Goal: Download file/media

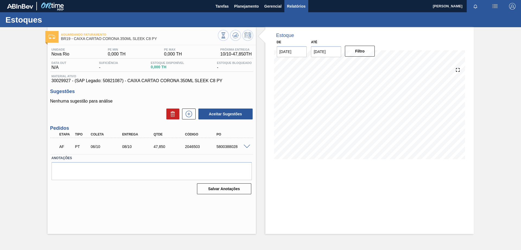
click at [294, 7] on span "Relatórios" at bounding box center [296, 6] width 18 height 7
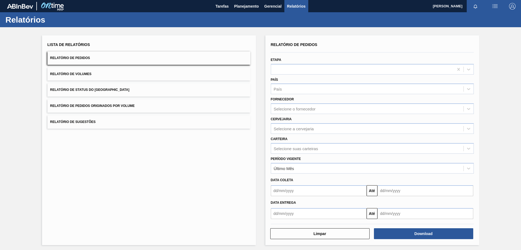
click at [114, 77] on button "Relatório de Volumes" at bounding box center [149, 73] width 203 height 13
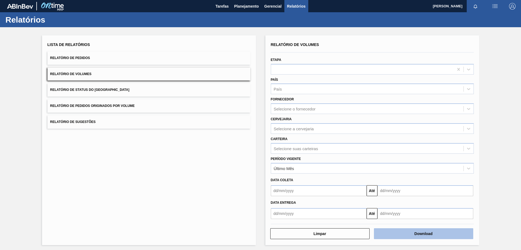
click at [403, 232] on button "Download" at bounding box center [423, 233] width 99 height 11
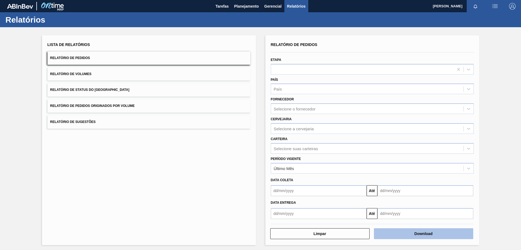
click at [420, 237] on button "Download" at bounding box center [423, 233] width 99 height 11
